Goal: Information Seeking & Learning: Check status

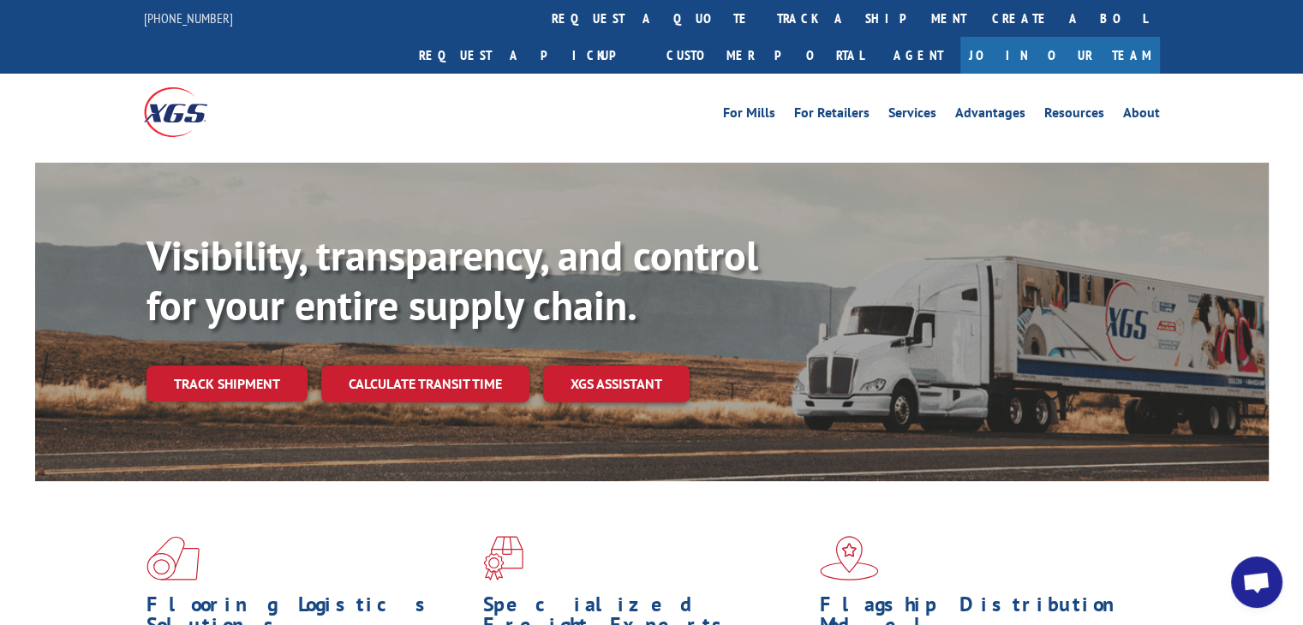
click at [764, 23] on link "track a shipment" at bounding box center [871, 18] width 215 height 37
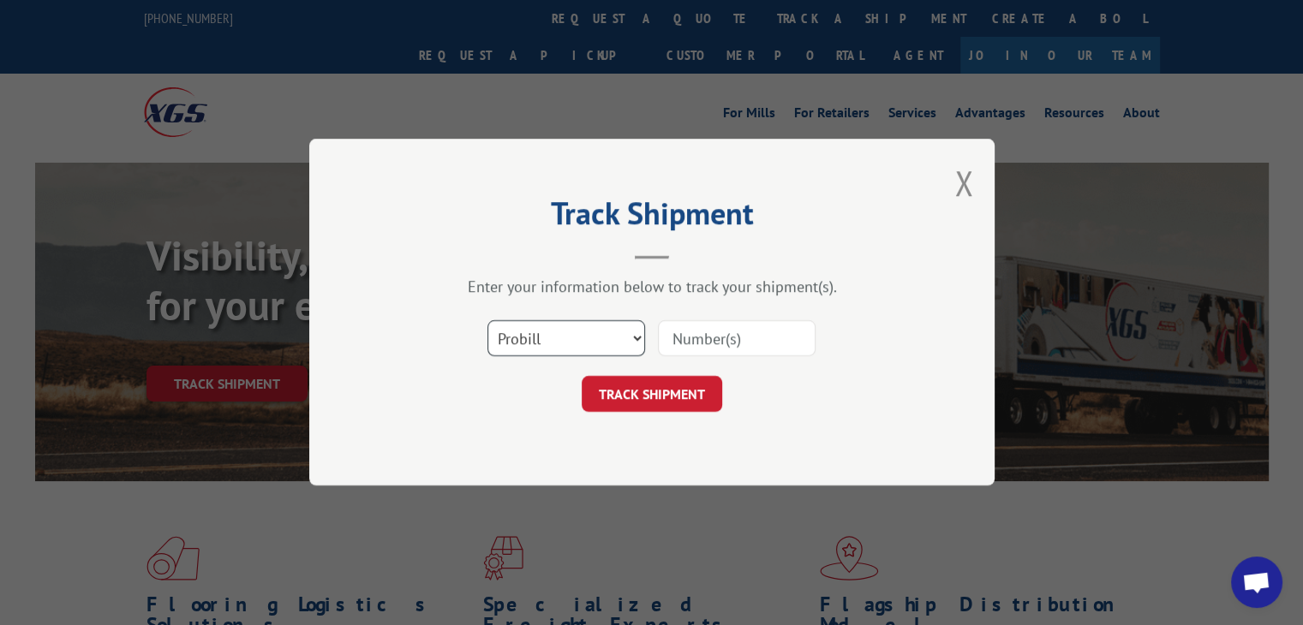
click at [564, 343] on select "Select category... Probill BOL PO" at bounding box center [566, 339] width 158 height 36
select select "po"
click at [487, 321] on select "Select category... Probill BOL PO" at bounding box center [566, 339] width 158 height 36
click at [715, 328] on input at bounding box center [737, 339] width 158 height 36
paste input "77505695"
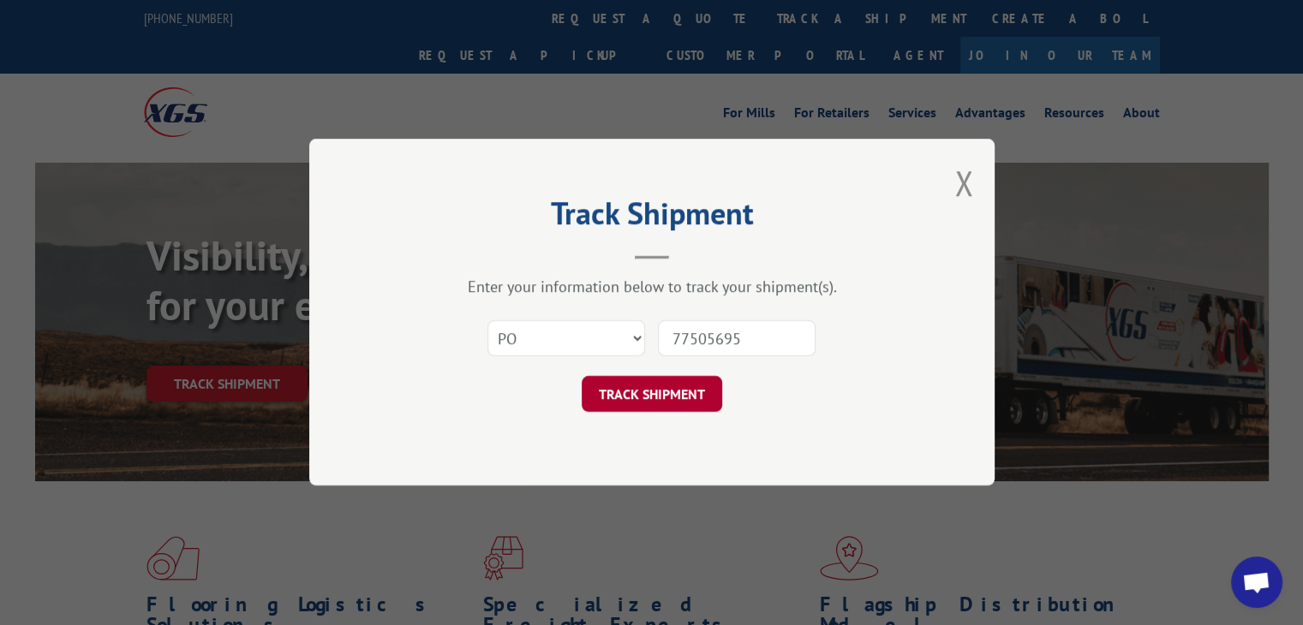
type input "77505695"
click at [696, 408] on button "TRACK SHIPMENT" at bounding box center [652, 395] width 140 height 36
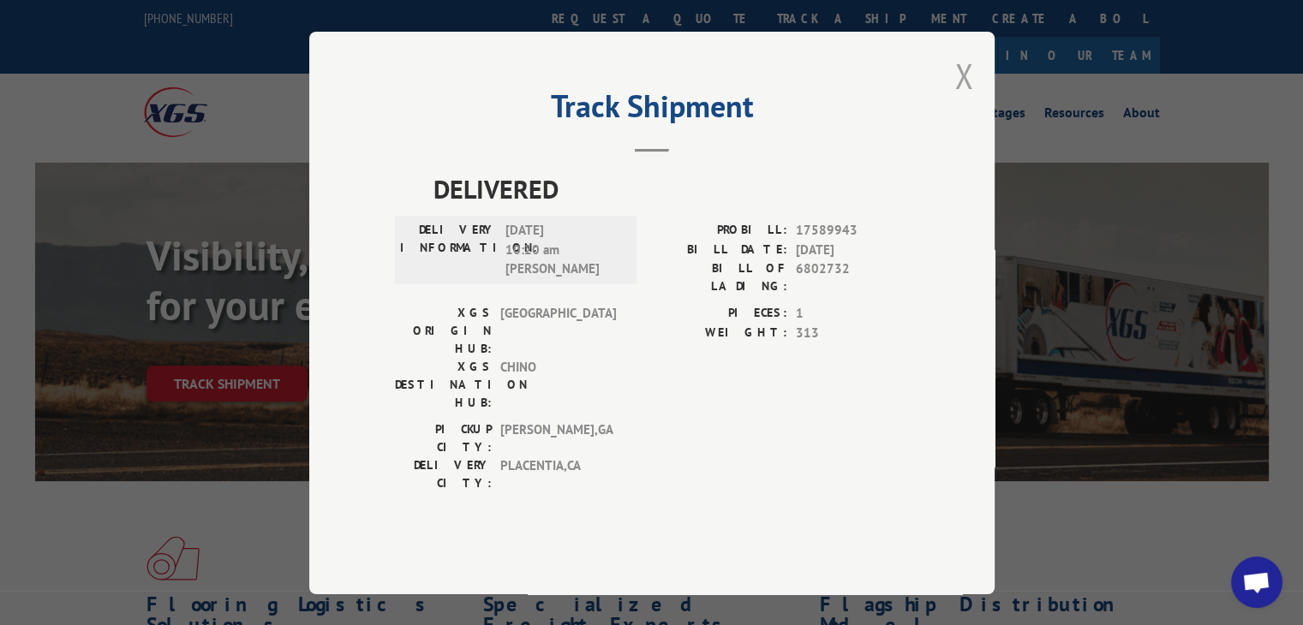
click at [967, 98] on button "Close modal" at bounding box center [963, 75] width 19 height 45
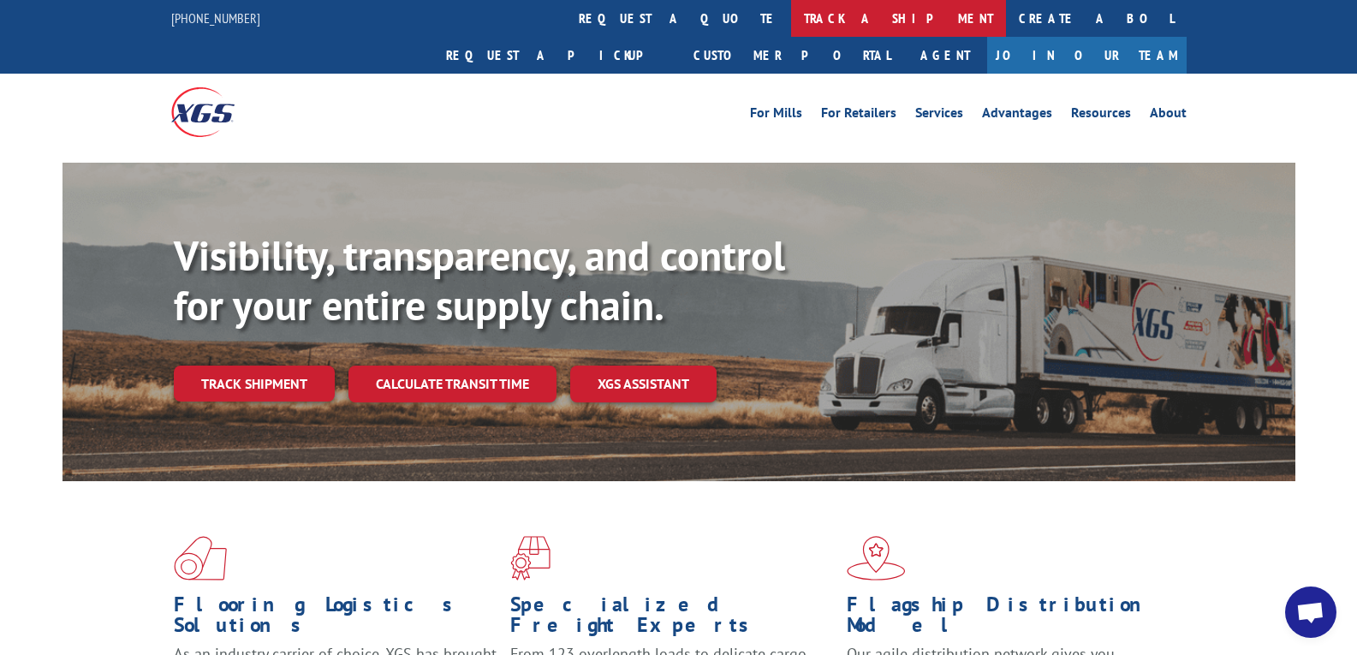
click at [791, 22] on link "track a shipment" at bounding box center [898, 18] width 215 height 37
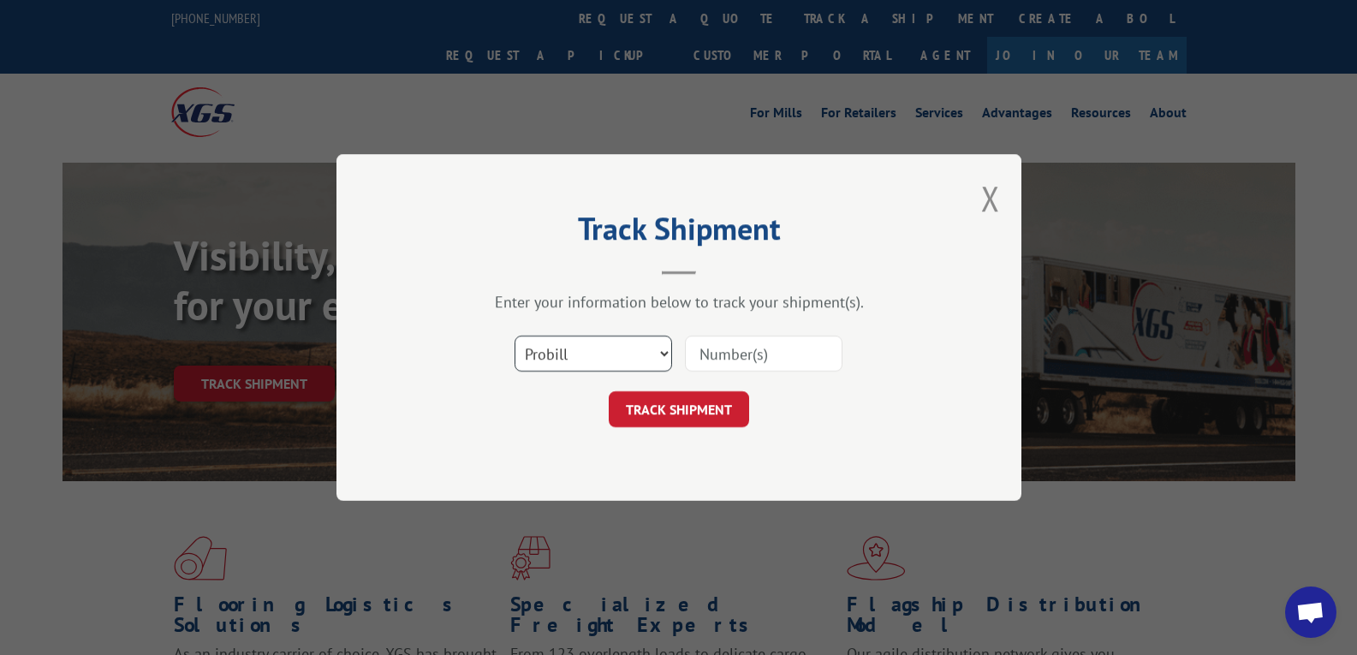
click at [596, 354] on select "Select category... Probill BOL PO" at bounding box center [594, 354] width 158 height 36
select select "po"
click at [515, 336] on select "Select category... Probill BOL PO" at bounding box center [594, 354] width 158 height 36
click at [714, 356] on input at bounding box center [764, 354] width 158 height 36
paste input "03519652"
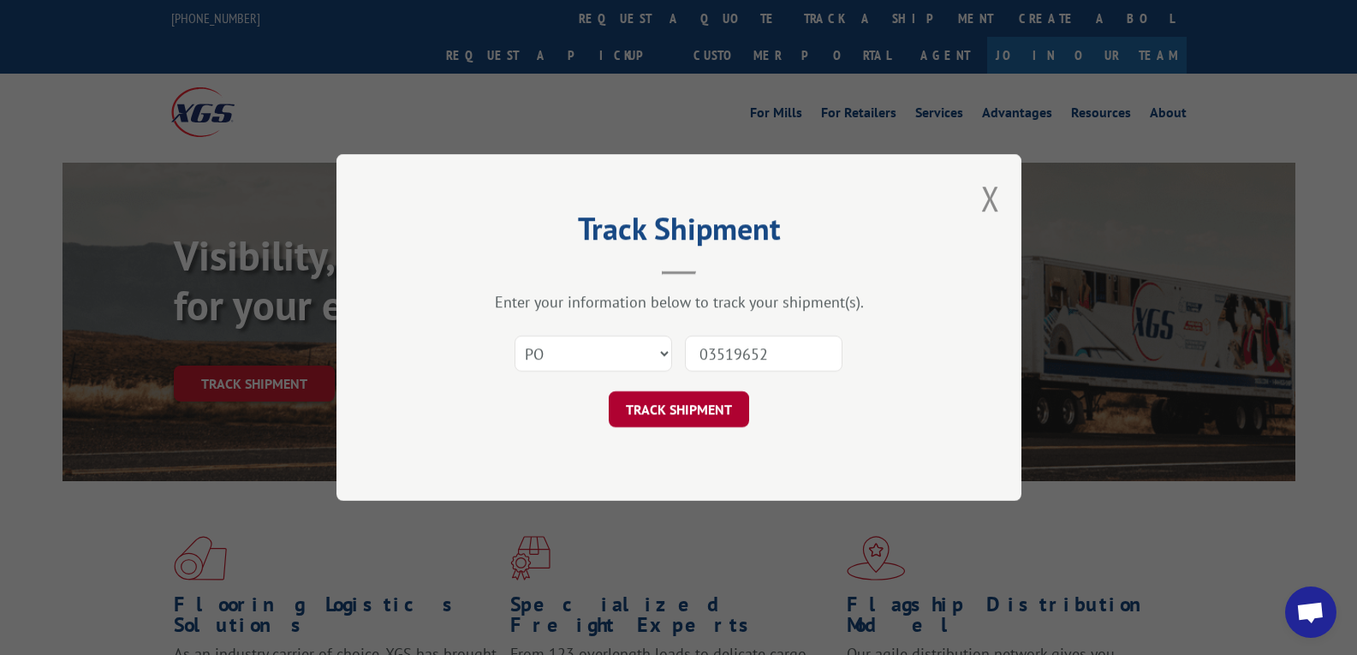
type input "03519652"
click at [677, 407] on button "TRACK SHIPMENT" at bounding box center [679, 409] width 140 height 36
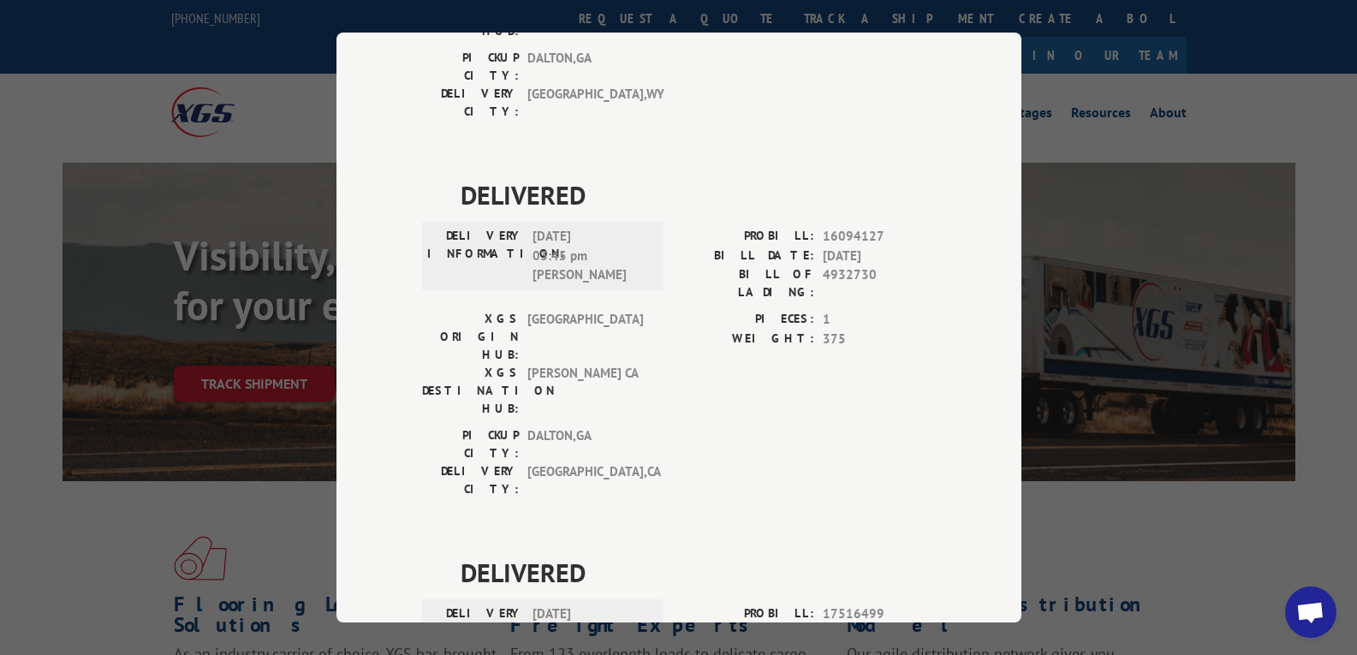
scroll to position [751, 0]
click at [1071, 213] on div "Track Shipment DELIVERED DELIVERY INFORMATION: PROBILL: 8987247 BILL DATE: [DAT…" at bounding box center [678, 327] width 1357 height 655
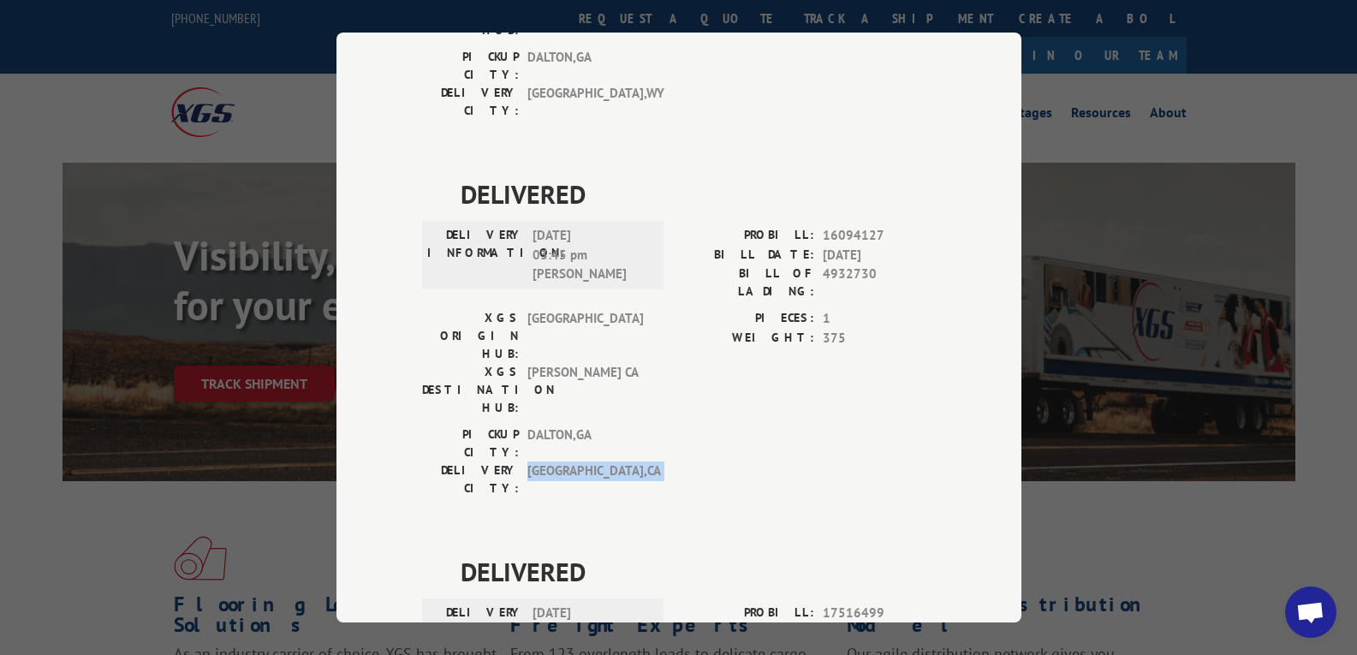
click at [1071, 213] on div "Track Shipment DELIVERED DELIVERY INFORMATION: PROBILL: 8987247 BILL DATE: [DAT…" at bounding box center [678, 327] width 1357 height 655
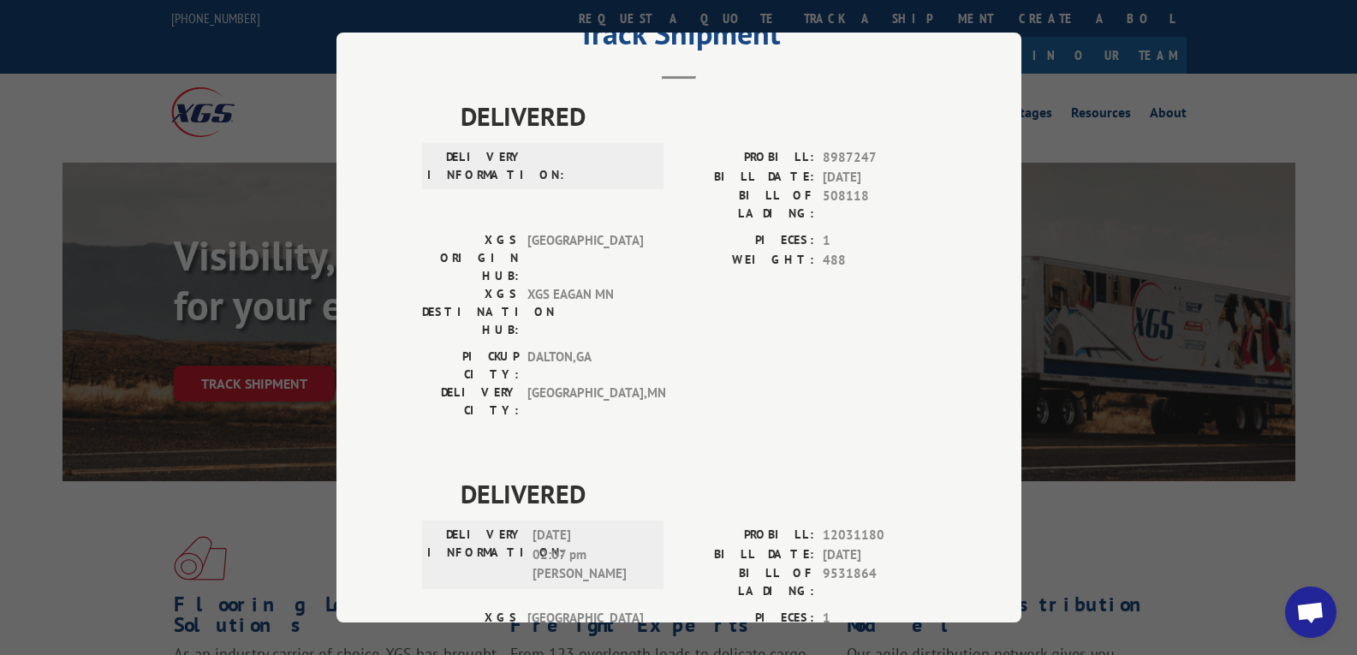
scroll to position [0, 0]
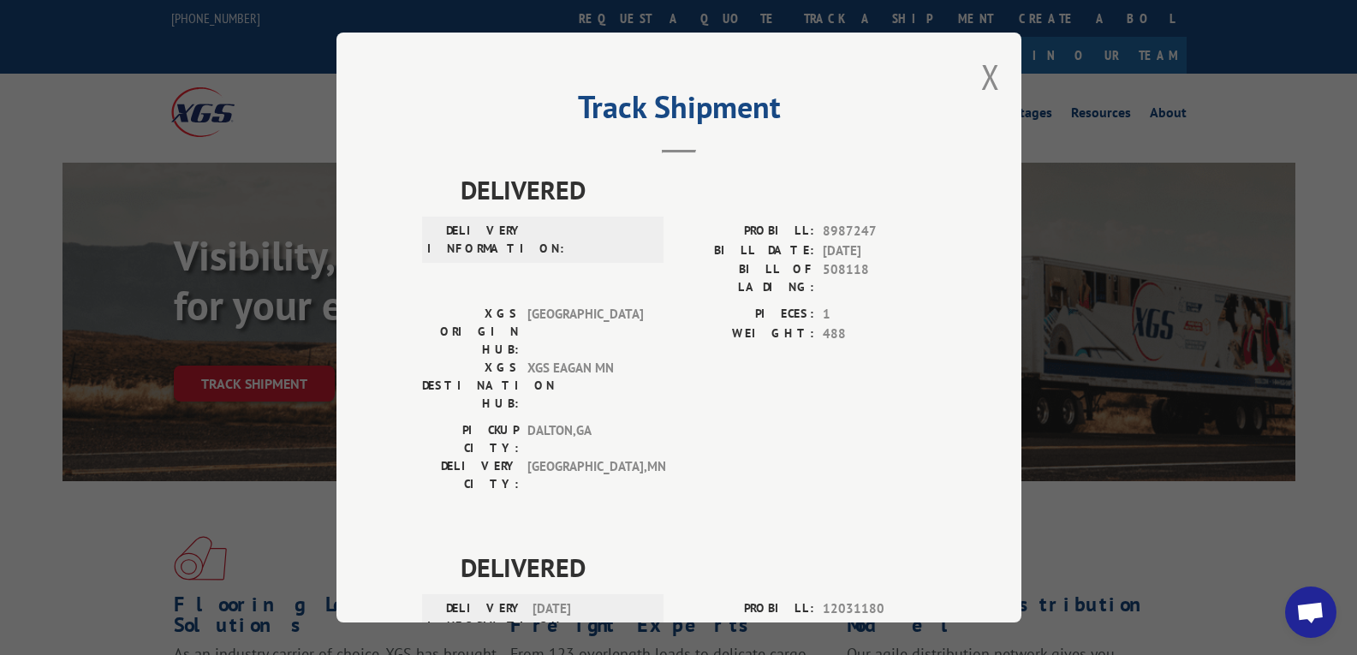
click at [981, 69] on button "Close modal" at bounding box center [990, 76] width 19 height 45
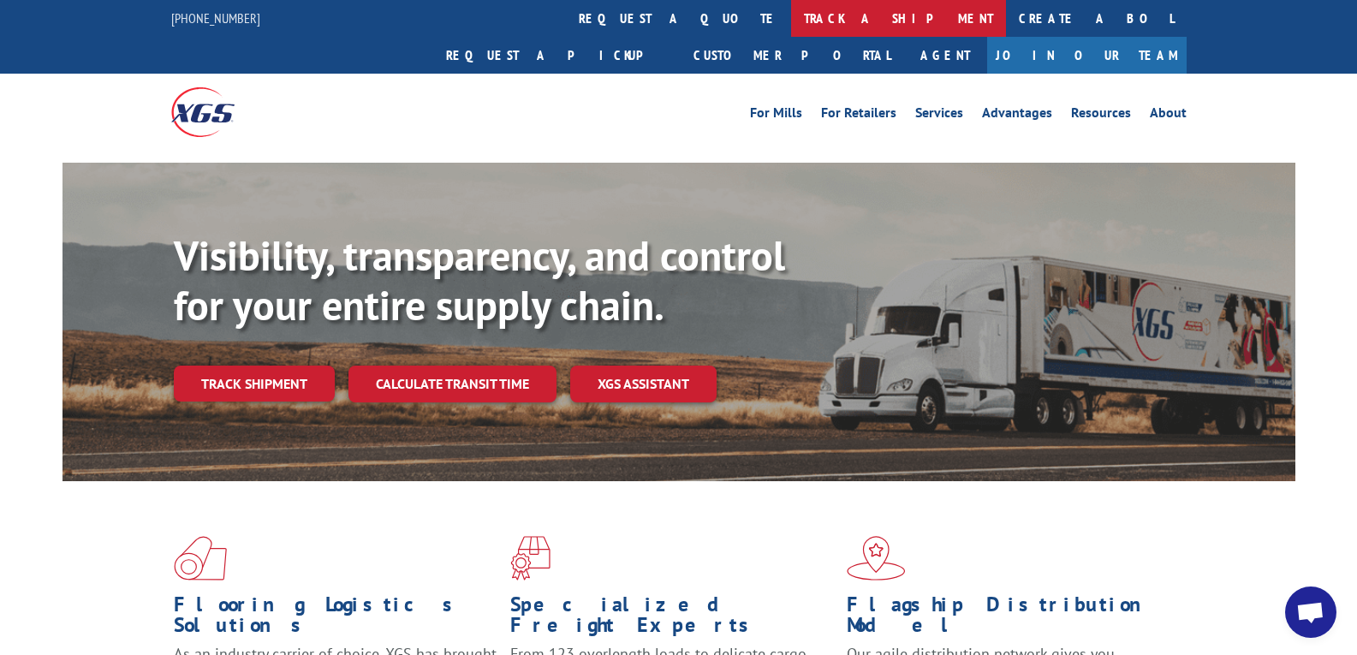
click at [791, 18] on link "track a shipment" at bounding box center [898, 18] width 215 height 37
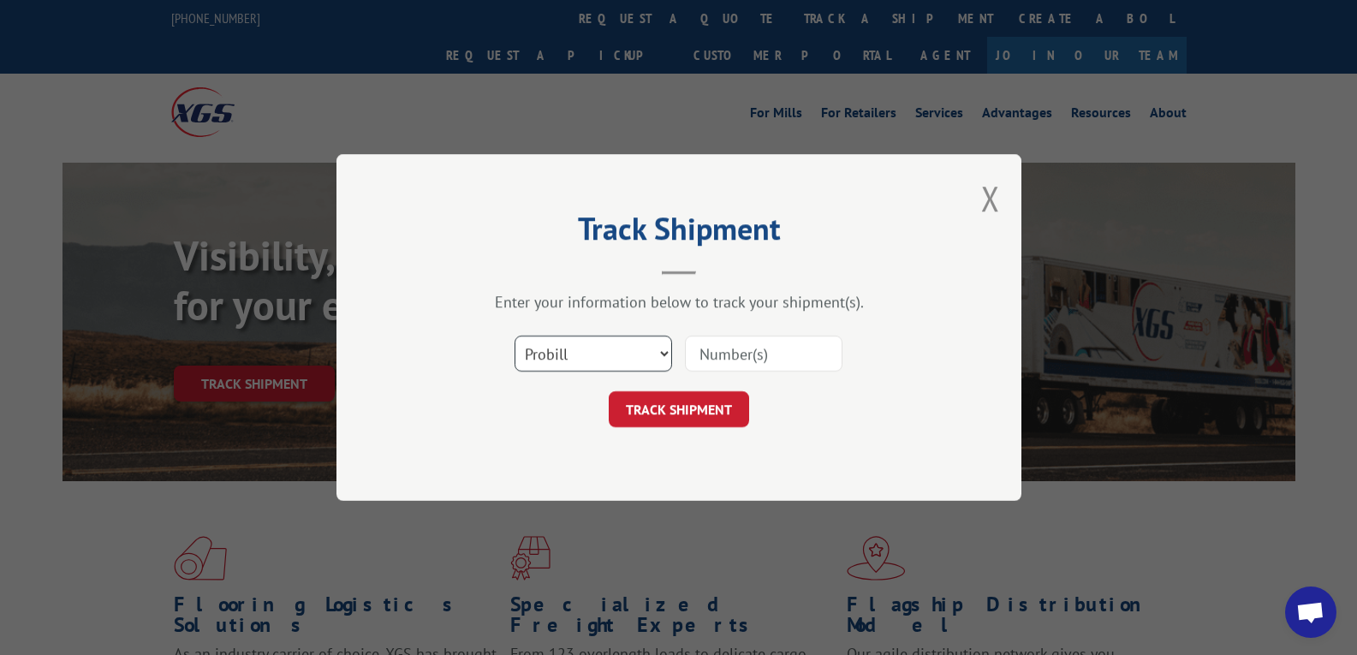
click at [627, 370] on select "Select category... Probill BOL PO" at bounding box center [594, 354] width 158 height 36
select select "po"
click at [515, 336] on select "Select category... Probill BOL PO" at bounding box center [594, 354] width 158 height 36
click at [742, 360] on input at bounding box center [764, 354] width 158 height 36
paste input "06503207"
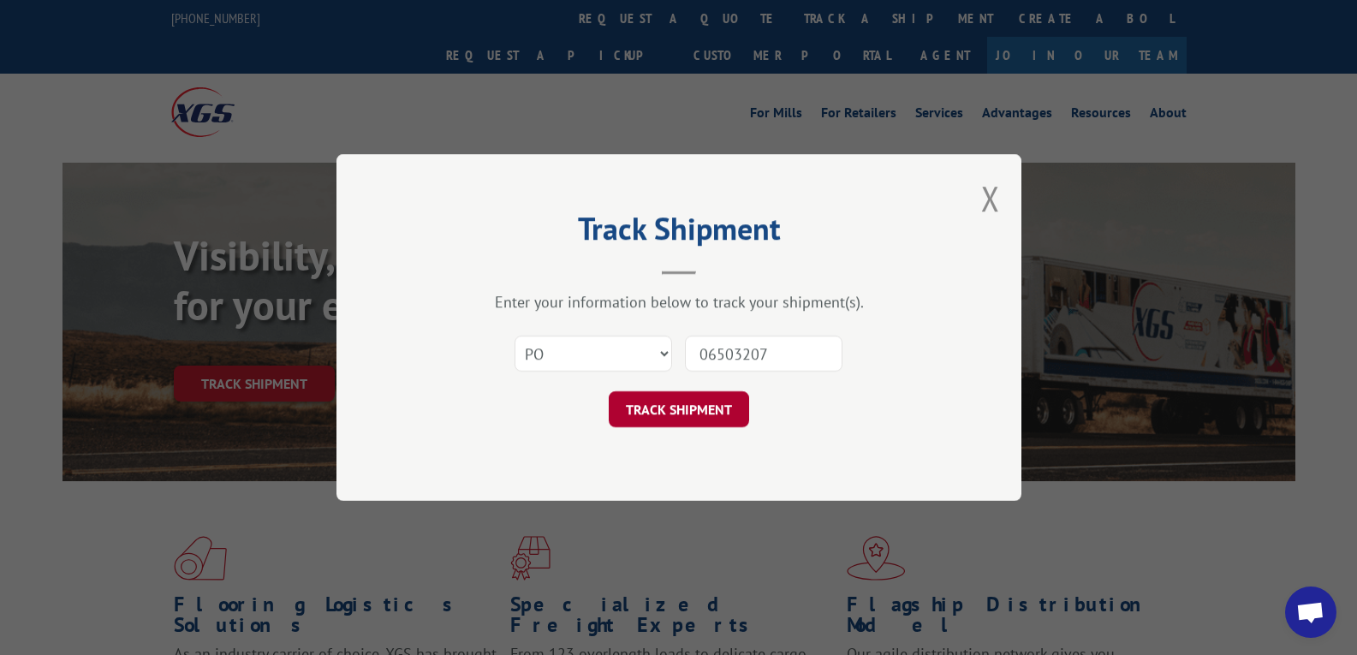
type input "06503207"
click at [692, 402] on button "TRACK SHIPMENT" at bounding box center [679, 409] width 140 height 36
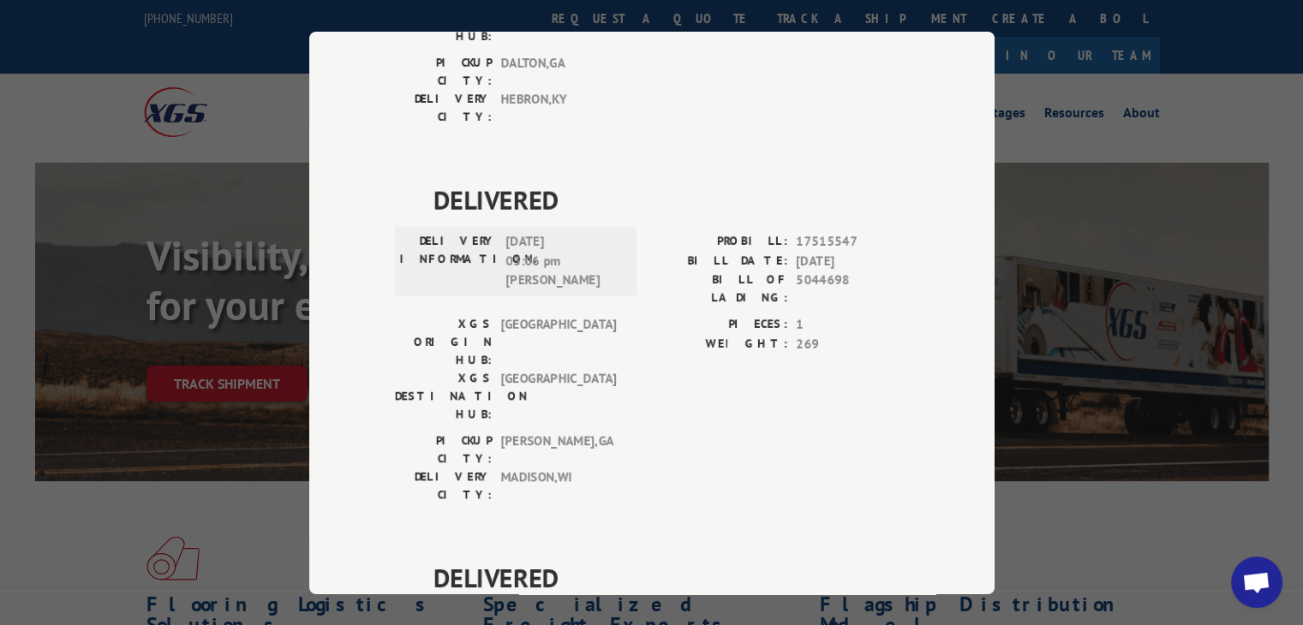
scroll to position [743, 0]
